Goal: Task Accomplishment & Management: Manage account settings

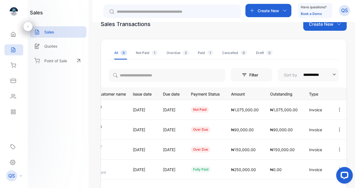
scroll to position [0, 50]
click at [346, 11] on p "QS" at bounding box center [344, 10] width 7 height 7
click at [238, 36] on div "**********" at bounding box center [224, 118] width 246 height 202
click at [11, 164] on icon at bounding box center [12, 162] width 5 height 5
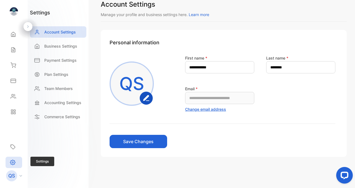
scroll to position [11, 0]
click at [53, 73] on p "Plan Settings" at bounding box center [56, 74] width 24 height 6
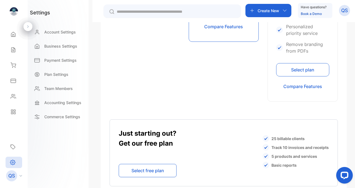
scroll to position [428, 0]
